Goal: Task Accomplishment & Management: Complete application form

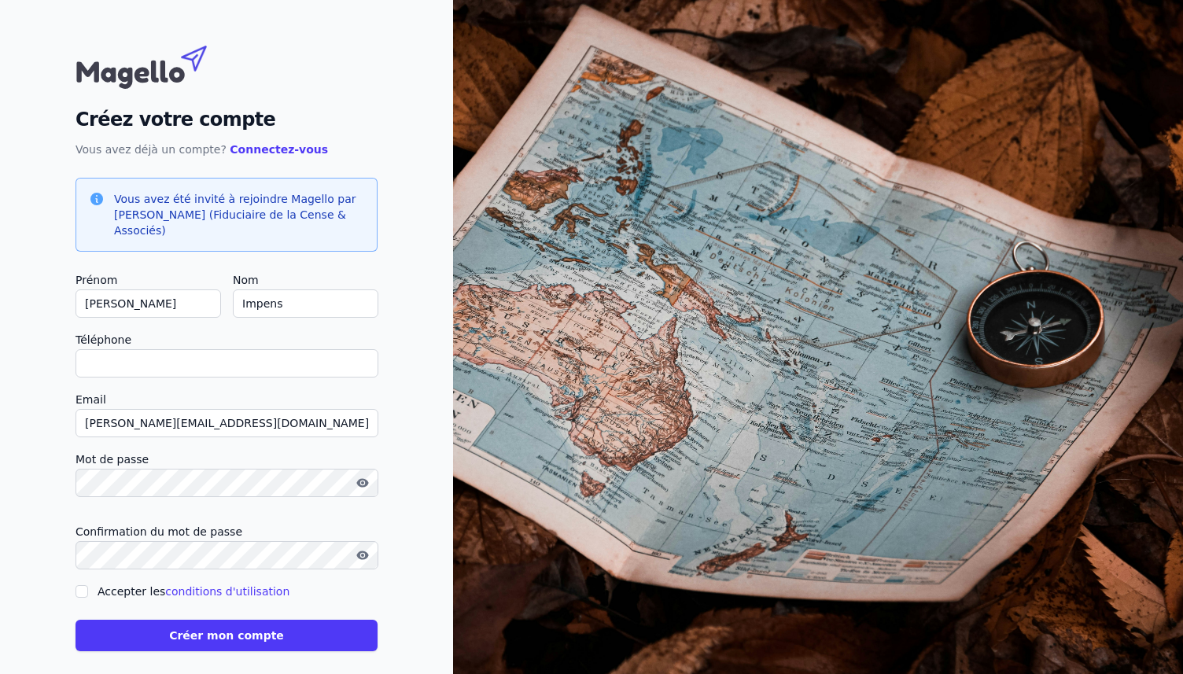
click at [117, 356] on input "Téléphone" at bounding box center [227, 363] width 303 height 28
type input "0"
checkbox input "false"
type input "0493448685"
click at [81, 592] on input "Accepter les conditions d'utilisation" at bounding box center [82, 591] width 13 height 13
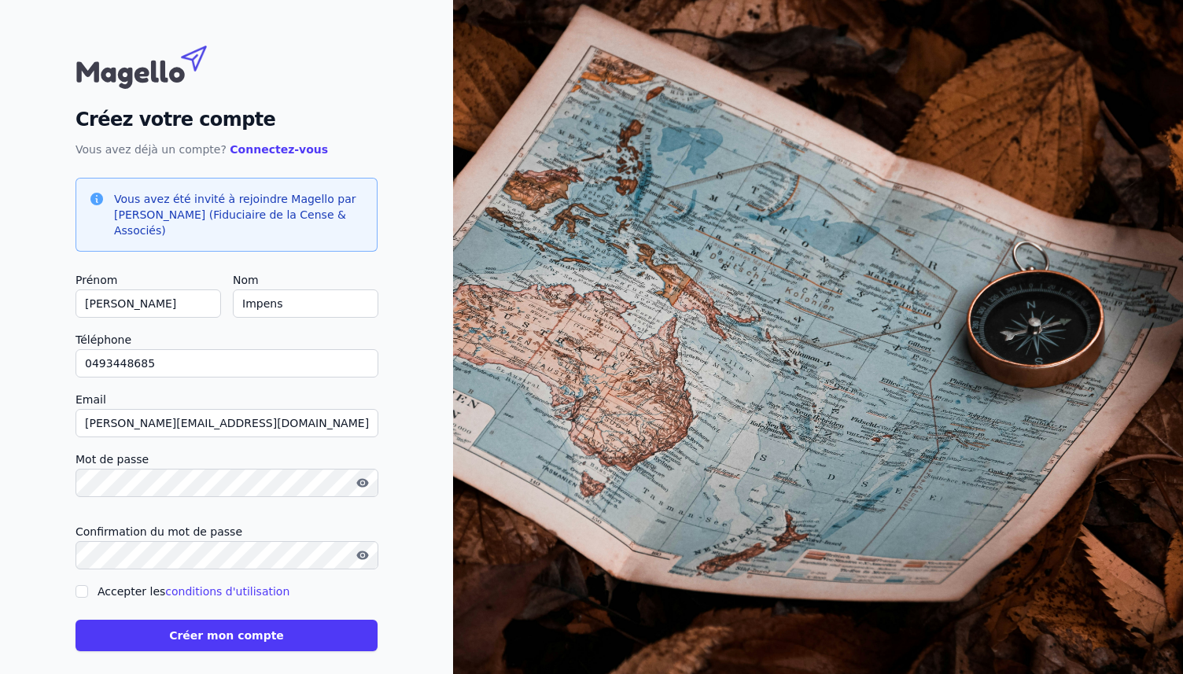
checkbox input "true"
click at [245, 636] on button "Créer mon compte" at bounding box center [227, 635] width 302 height 31
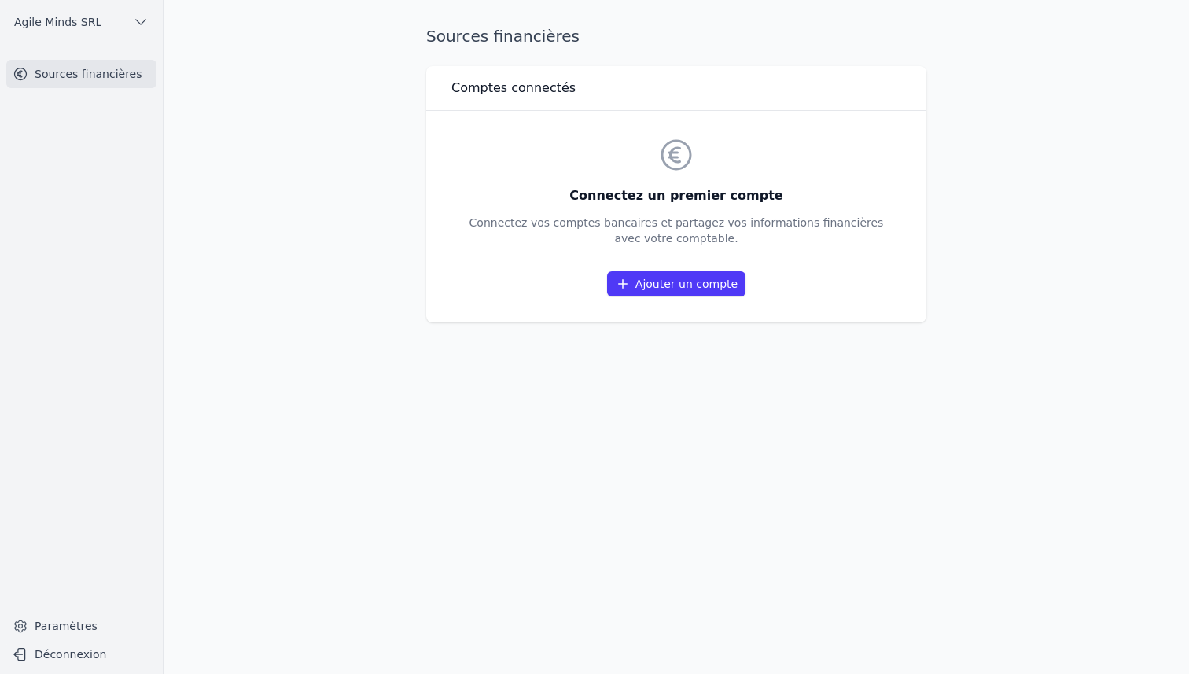
click at [667, 282] on link "Ajouter un compte" at bounding box center [676, 283] width 138 height 25
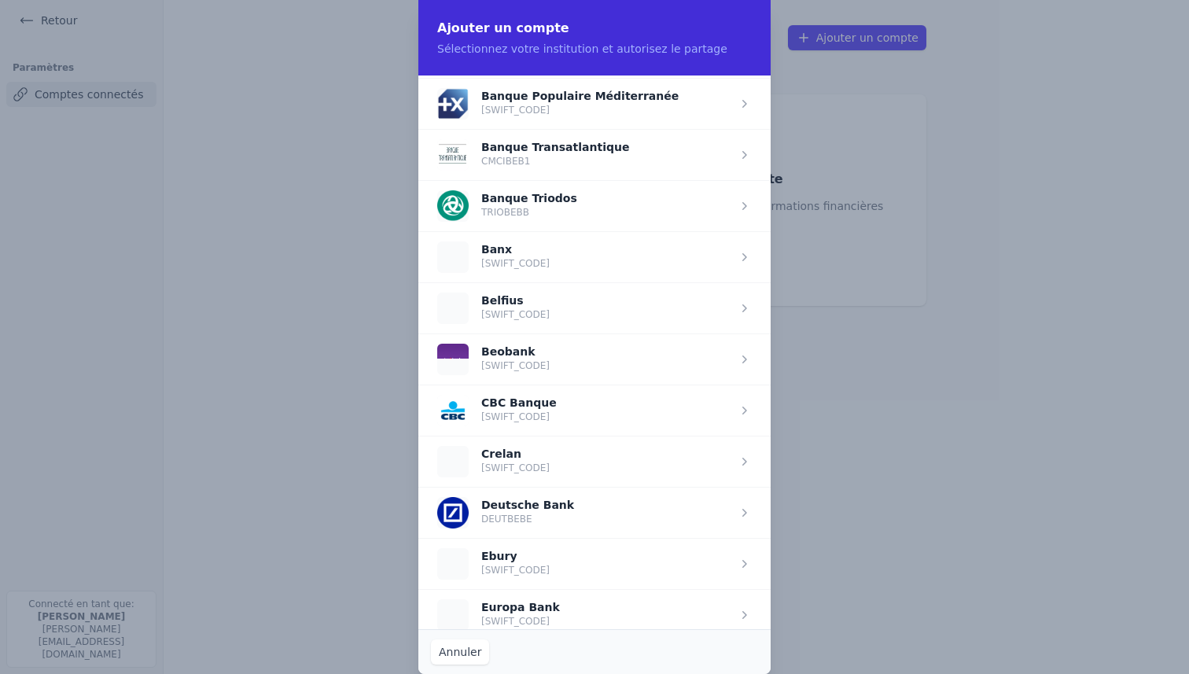
scroll to position [430, 0]
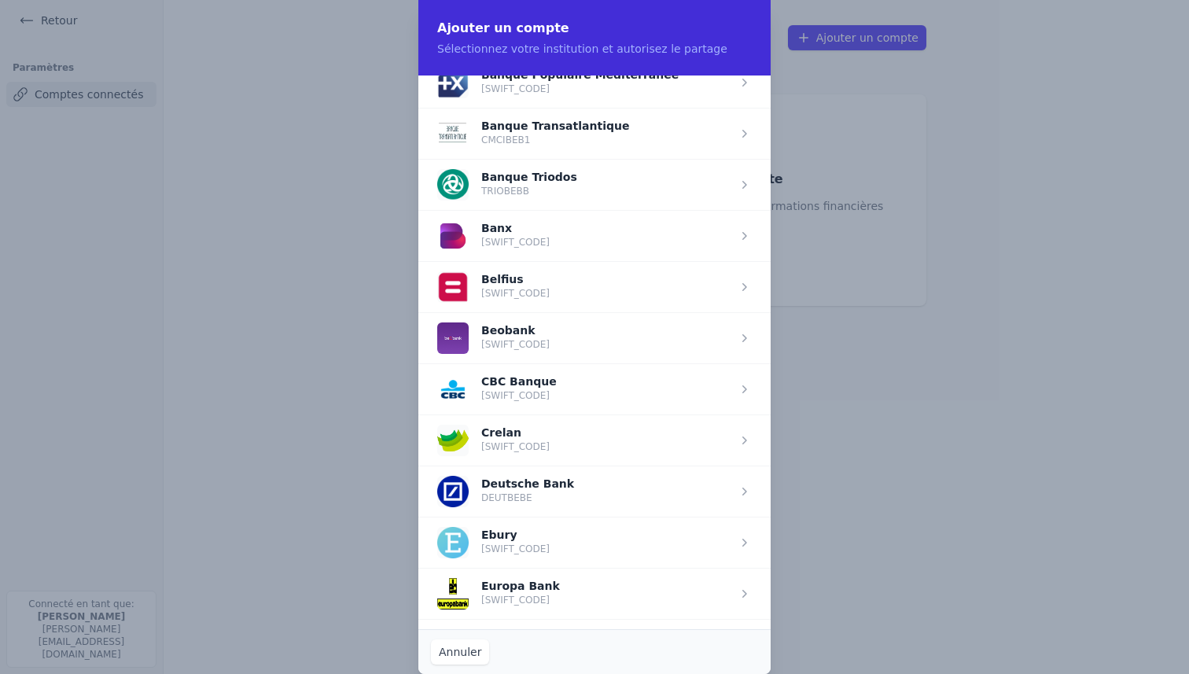
click at [535, 399] on span "button" at bounding box center [594, 388] width 352 height 51
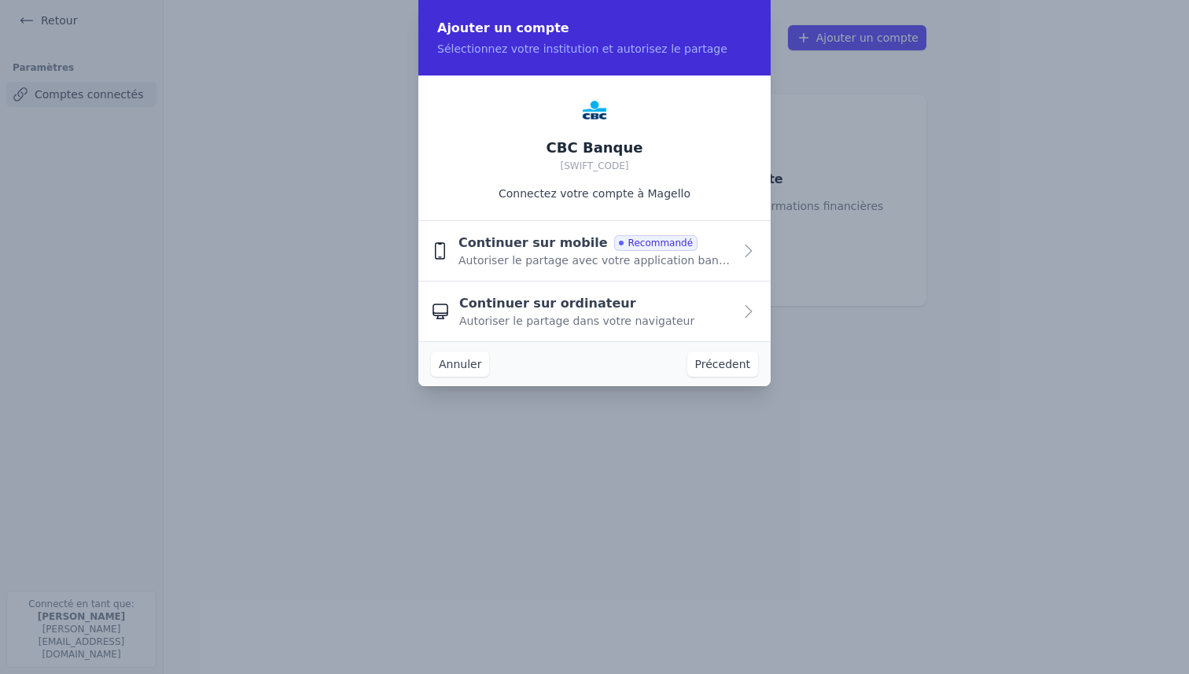
click at [736, 251] on button "Continuer sur mobile Recommandé Autoriser le partage avec votre application ban…" at bounding box center [594, 251] width 352 height 61
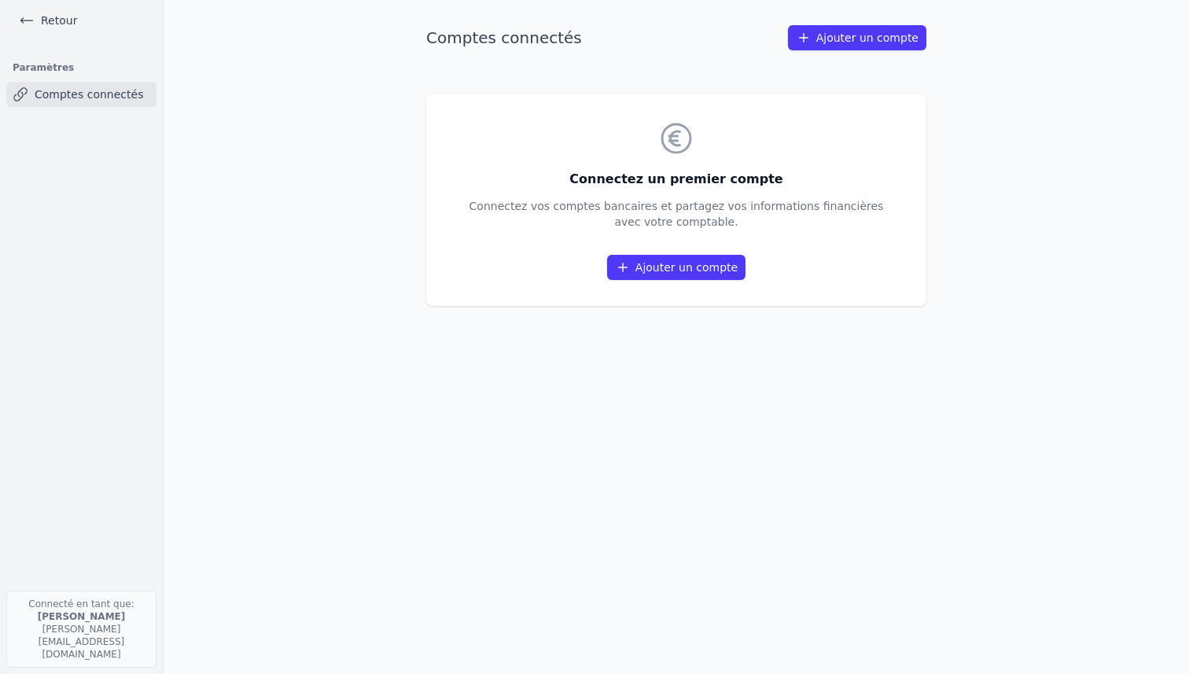
click at [678, 264] on link "Ajouter un compte" at bounding box center [676, 267] width 138 height 25
click at [1036, 385] on main "Comptes connectés Ajouter un compte Connectez un premier compte Connectez vos c…" at bounding box center [594, 337] width 1189 height 674
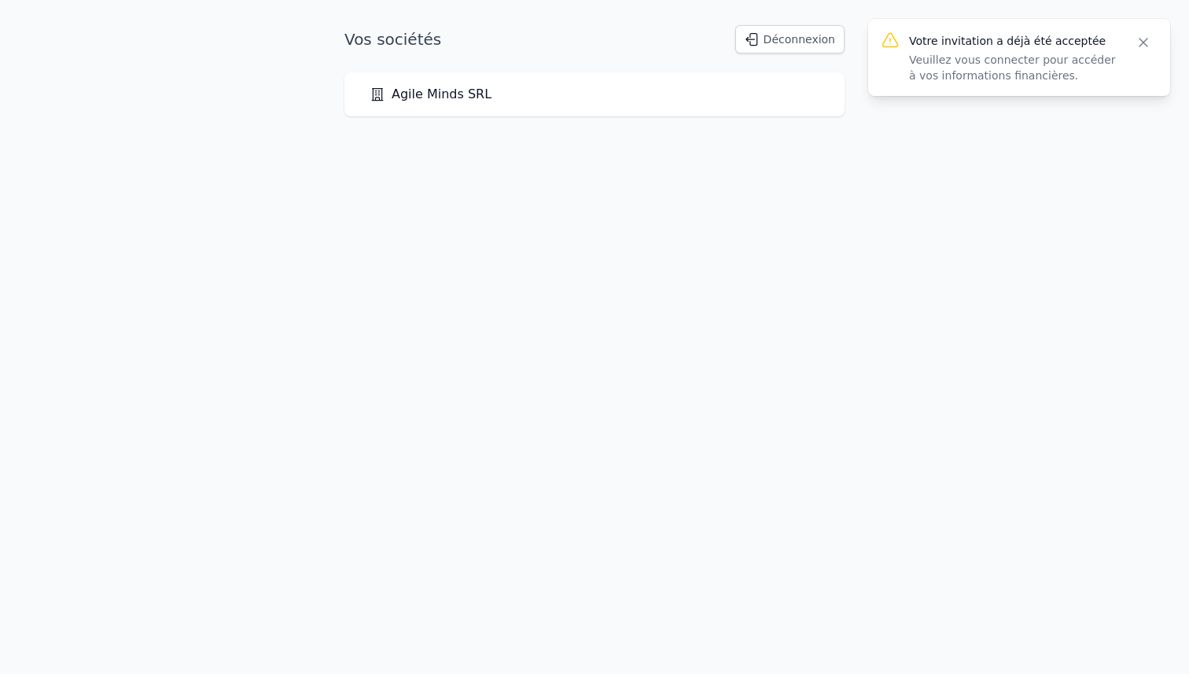
click at [448, 96] on link "Agile Minds SRL" at bounding box center [431, 94] width 122 height 19
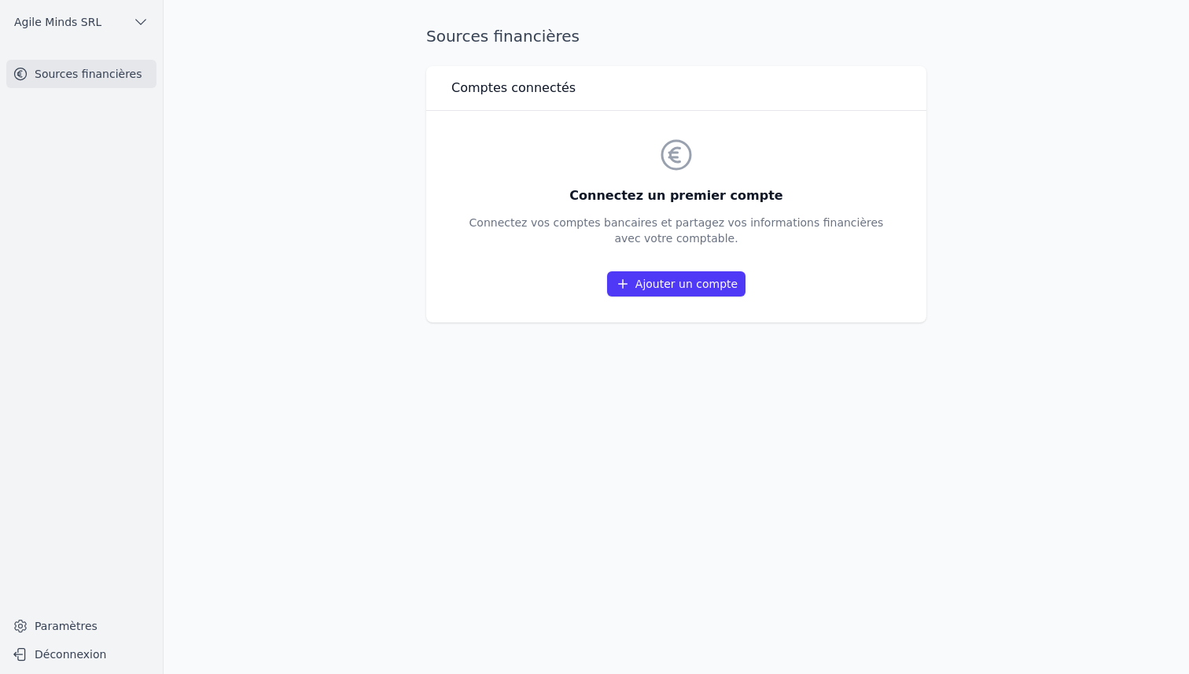
click at [490, 91] on h3 "Comptes connectés" at bounding box center [514, 88] width 124 height 19
click at [674, 287] on link "Ajouter un compte" at bounding box center [676, 283] width 138 height 25
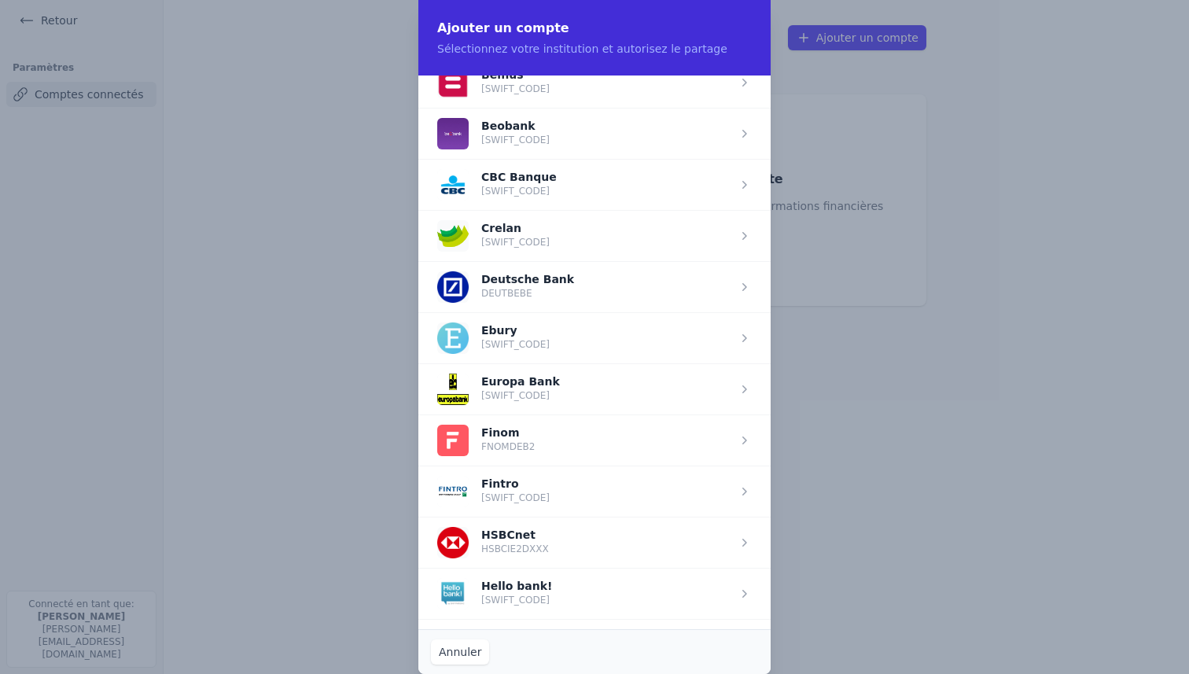
scroll to position [630, 0]
click at [493, 186] on span "button" at bounding box center [594, 185] width 352 height 51
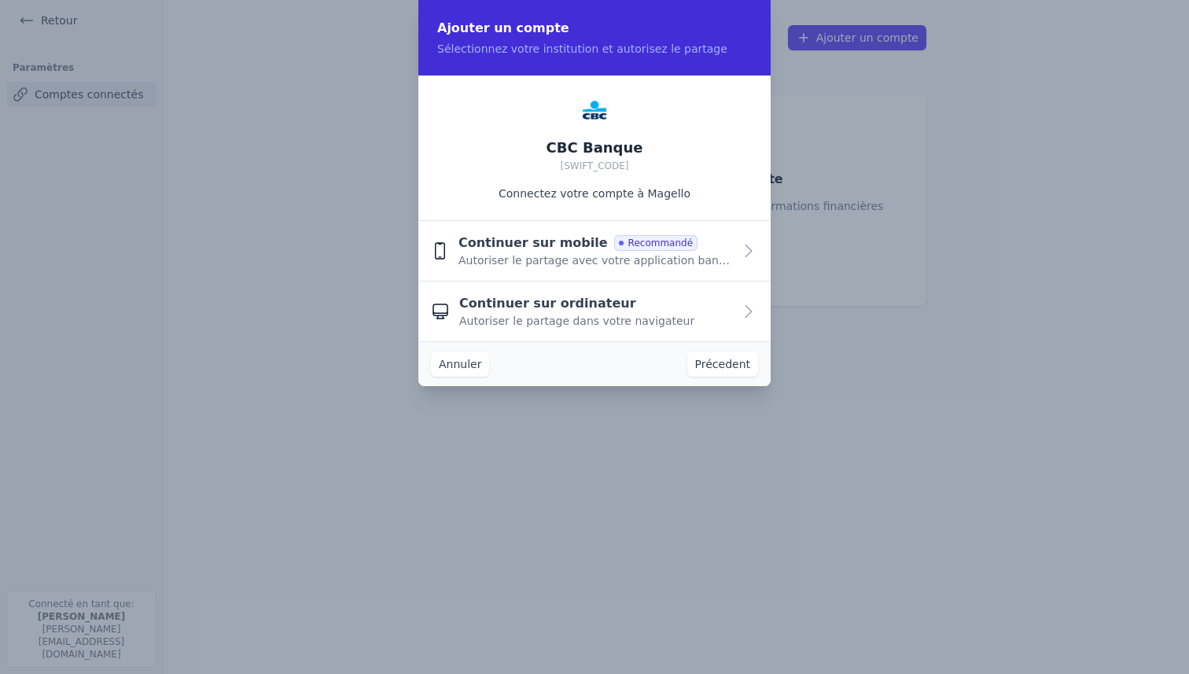
click at [578, 308] on span "Continuer sur ordinateur" at bounding box center [547, 303] width 177 height 19
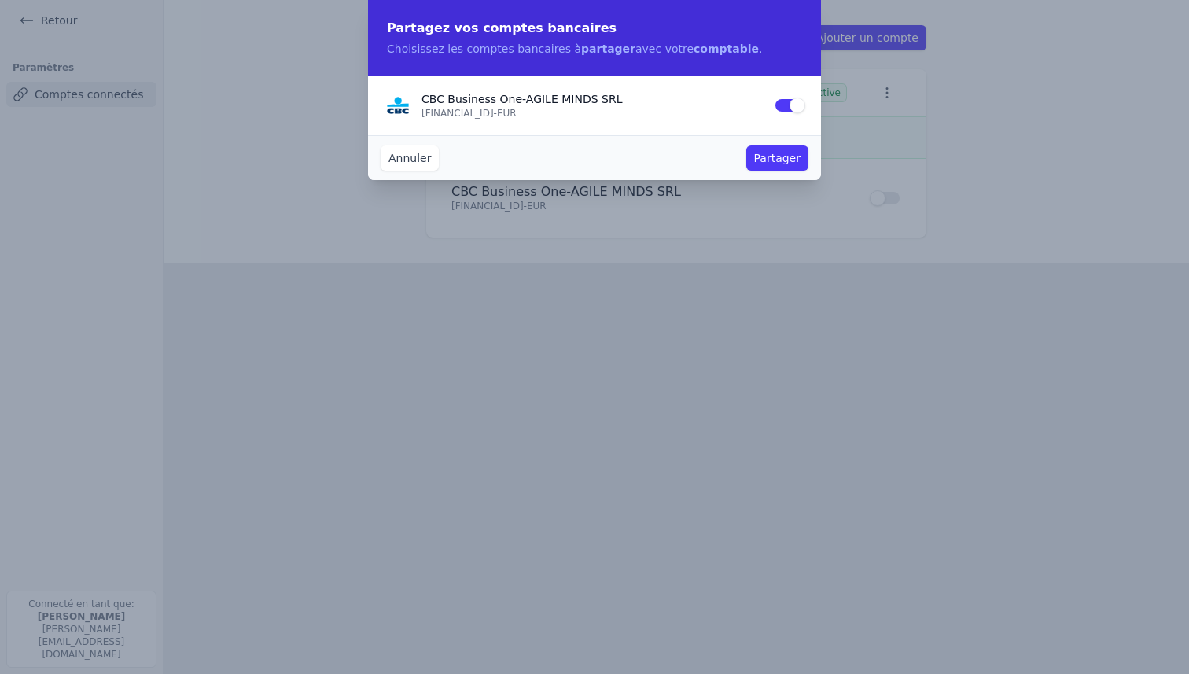
click at [780, 157] on button "Partager" at bounding box center [777, 158] width 62 height 25
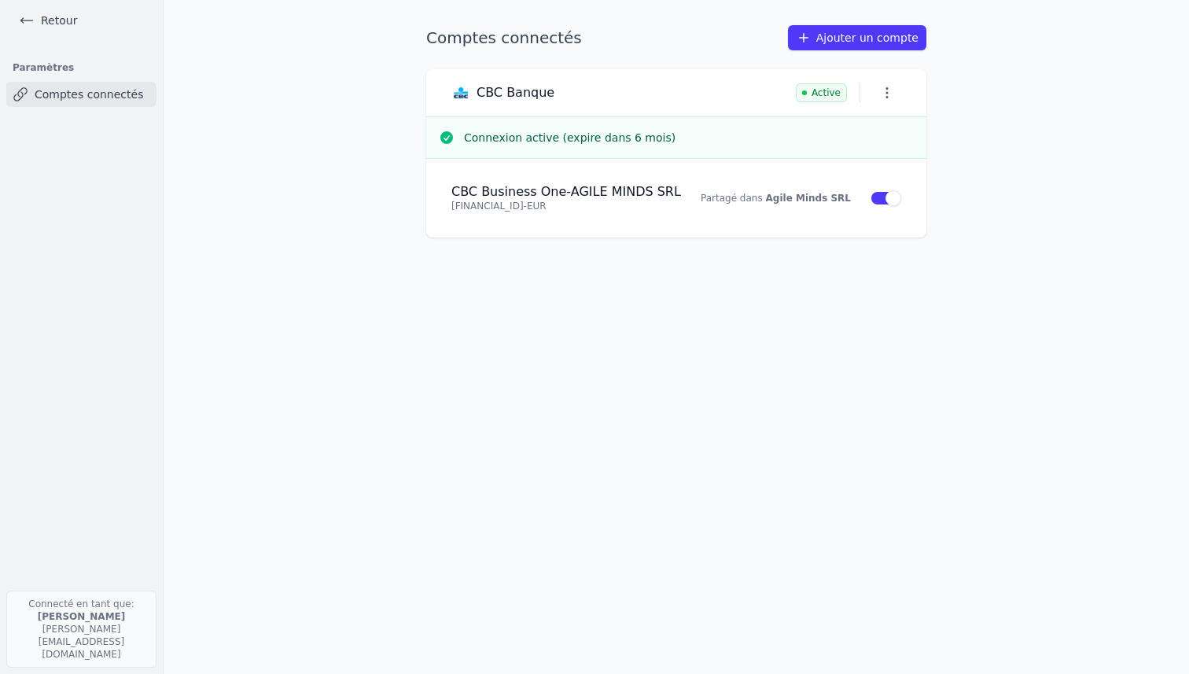
click at [57, 24] on link "Retour" at bounding box center [48, 20] width 71 height 22
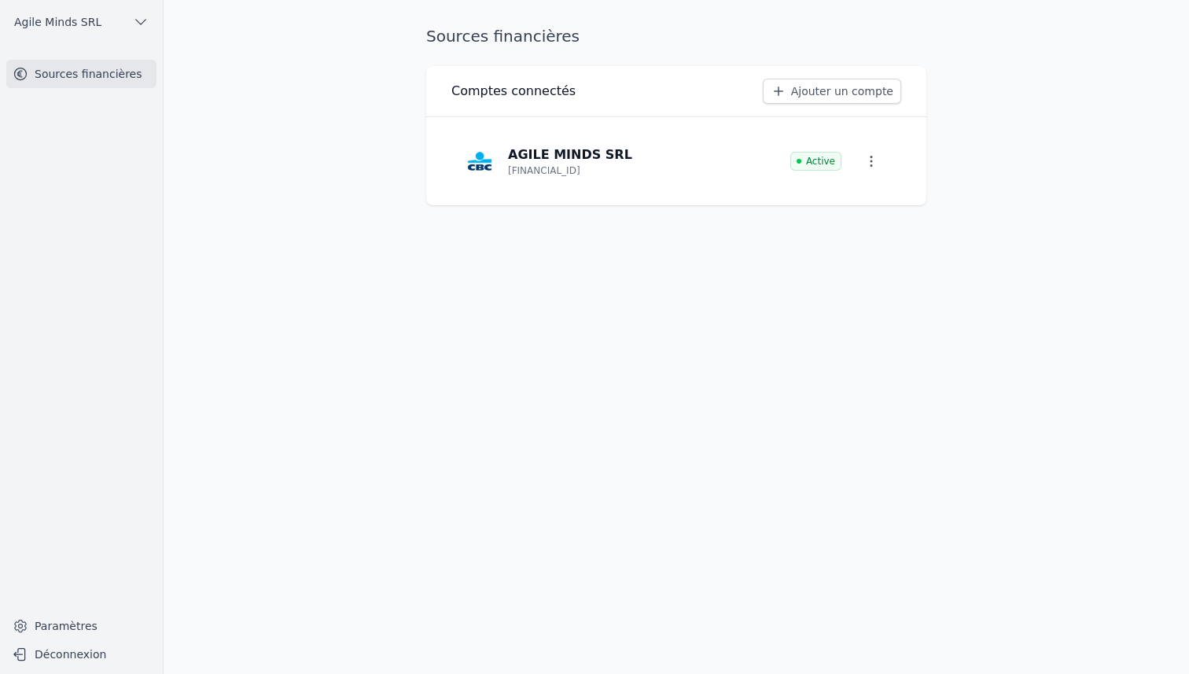
click at [876, 160] on icon "button" at bounding box center [872, 161] width 16 height 16
click at [870, 196] on span "Paramètres" at bounding box center [855, 198] width 63 height 16
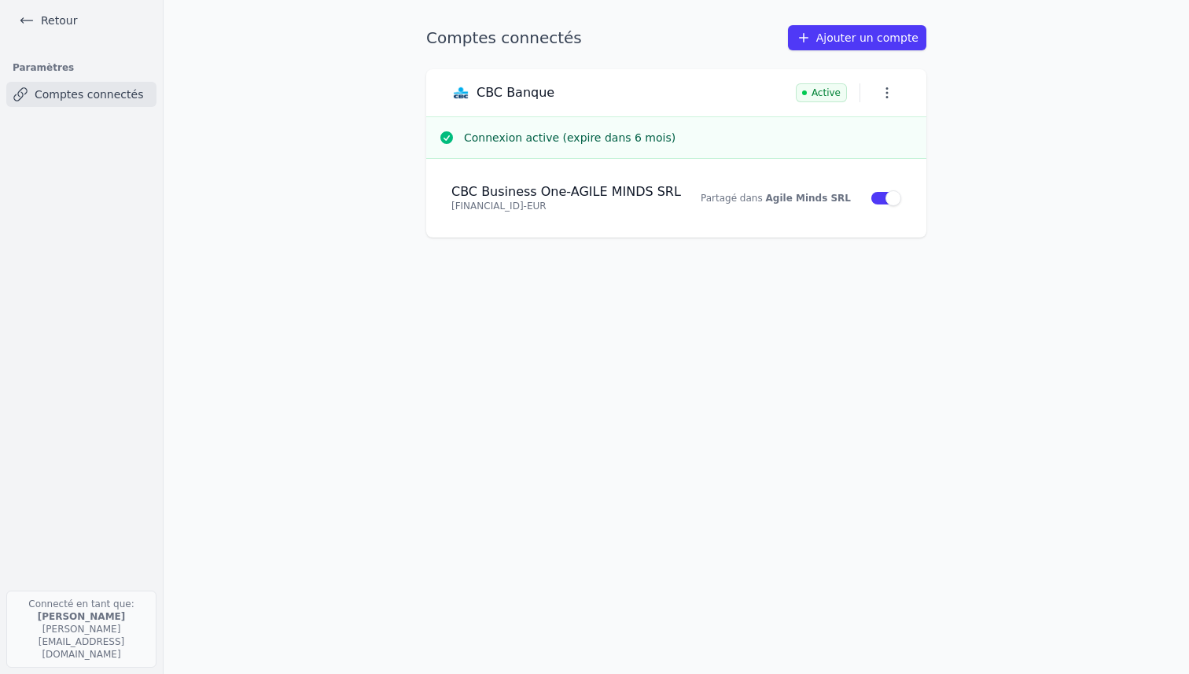
click at [55, 18] on link "Retour" at bounding box center [48, 20] width 71 height 22
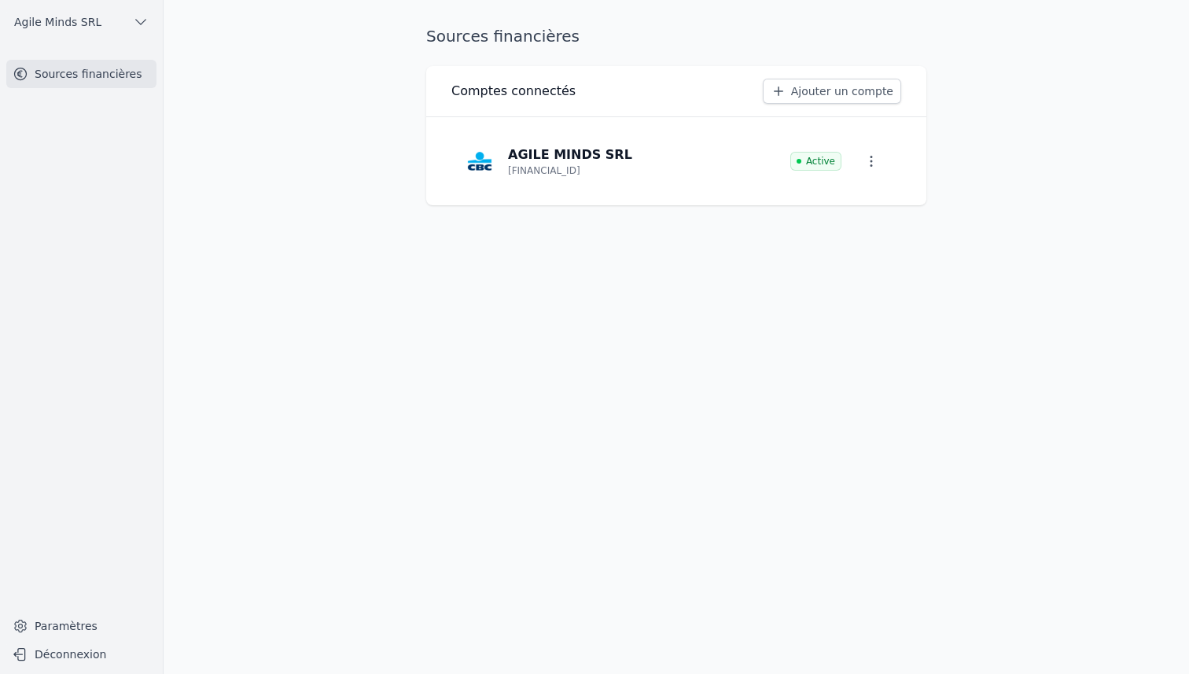
click at [50, 621] on link "Paramètres" at bounding box center [81, 626] width 150 height 25
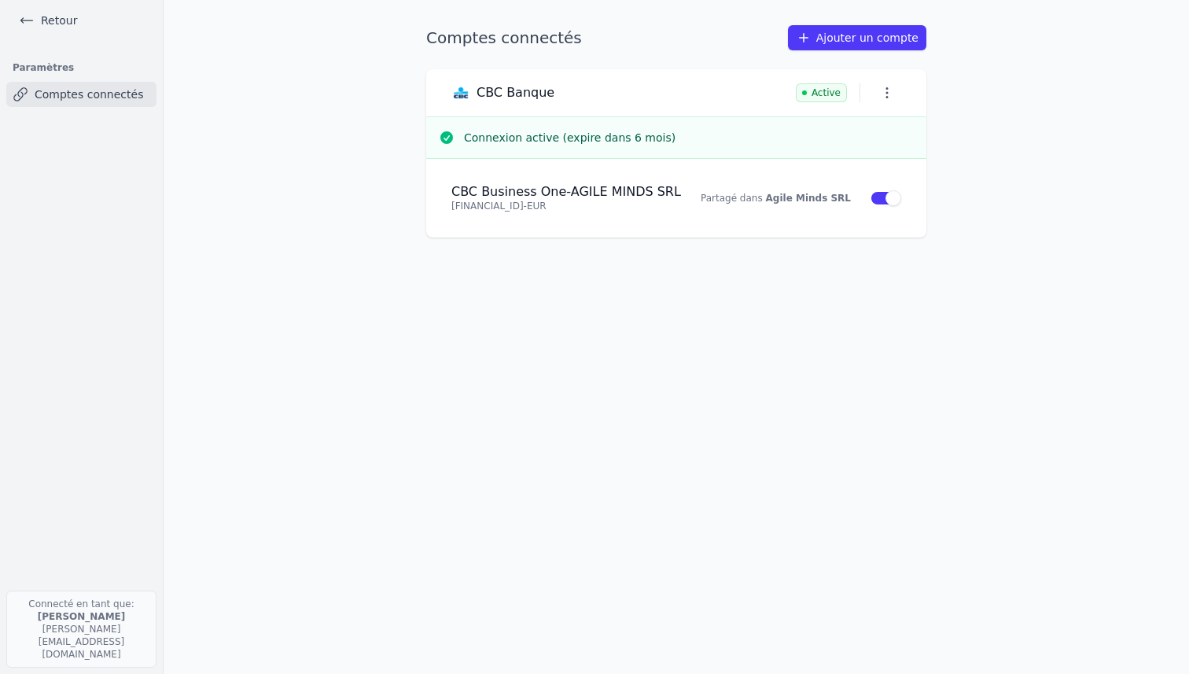
click at [57, 19] on link "Retour" at bounding box center [48, 20] width 71 height 22
